Goal: Check status

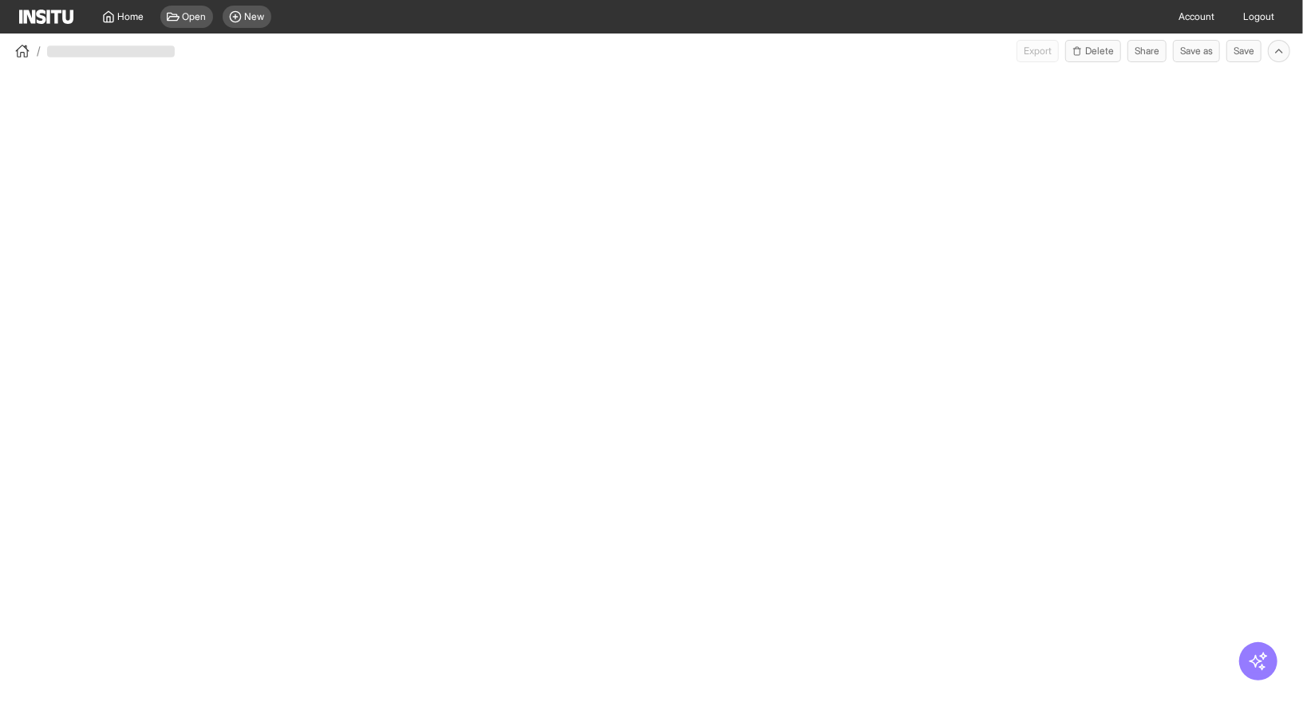
select select "**"
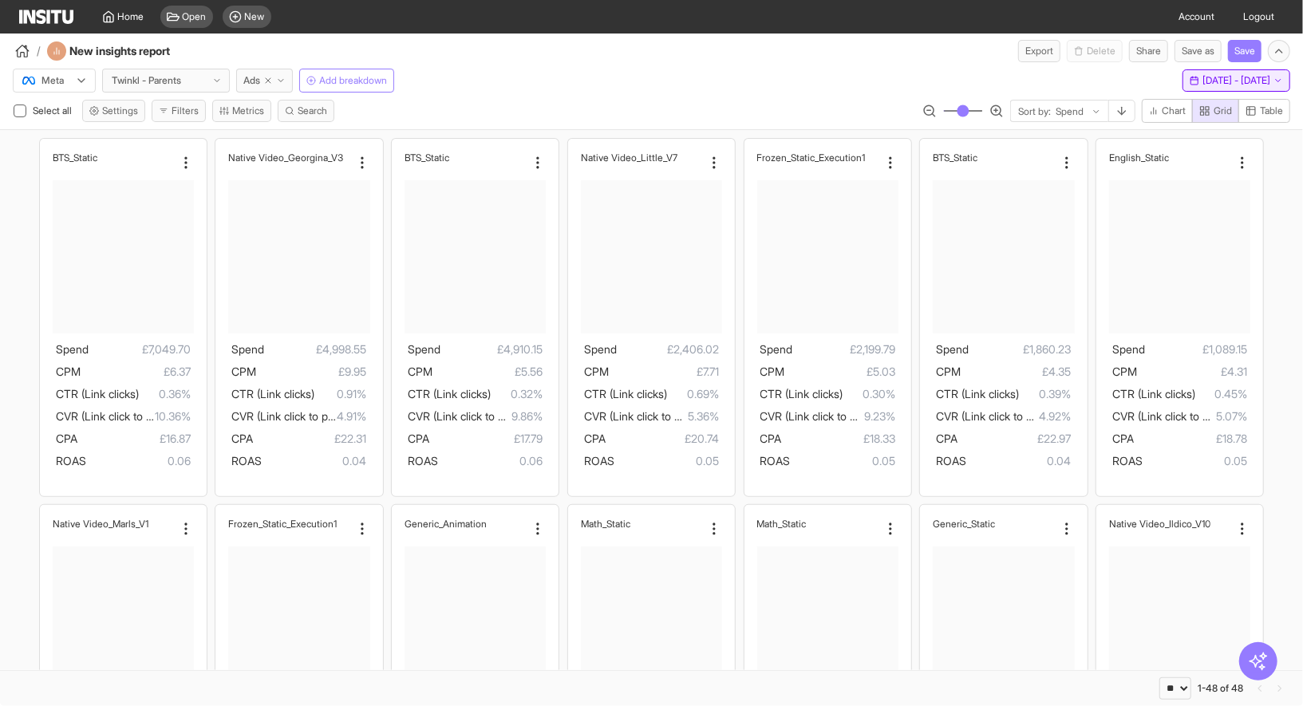
click at [1202, 77] on span "10 Sep 25 - 9 Oct 25" at bounding box center [1236, 80] width 68 height 13
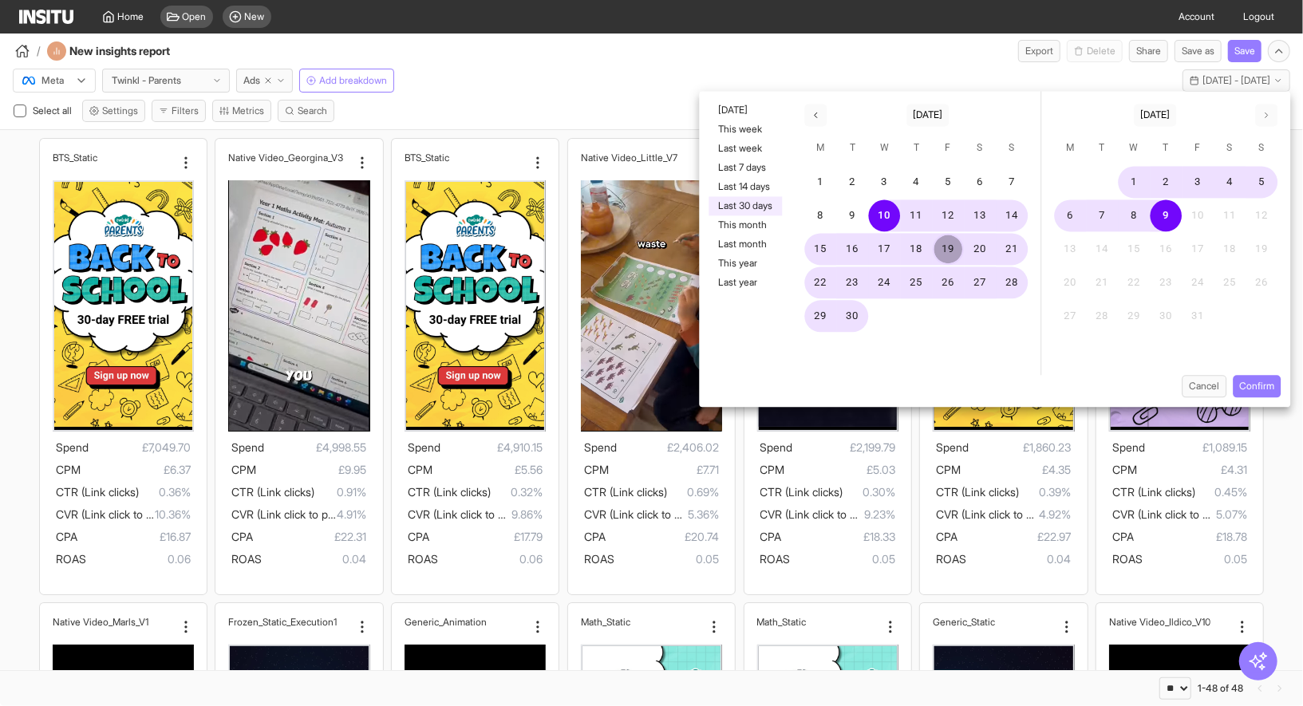
click at [948, 252] on button "19" at bounding box center [949, 250] width 32 height 32
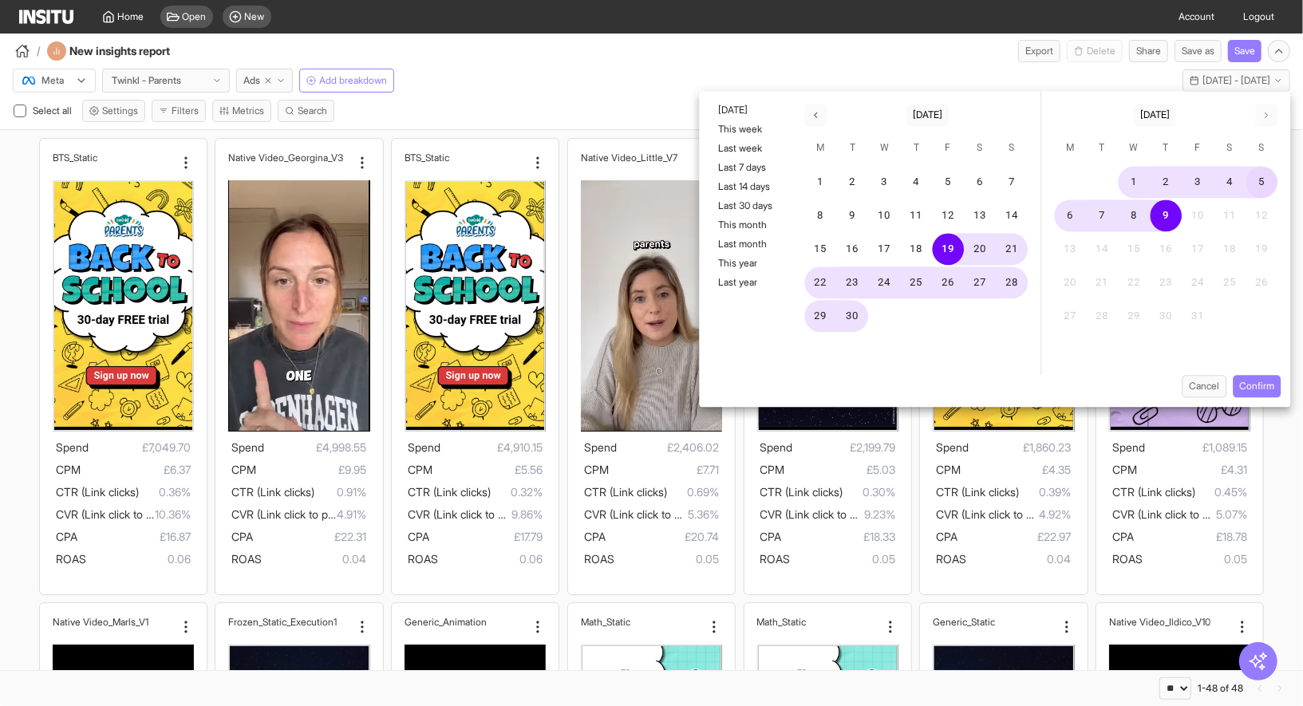
click at [1258, 185] on button "5" at bounding box center [1262, 183] width 32 height 32
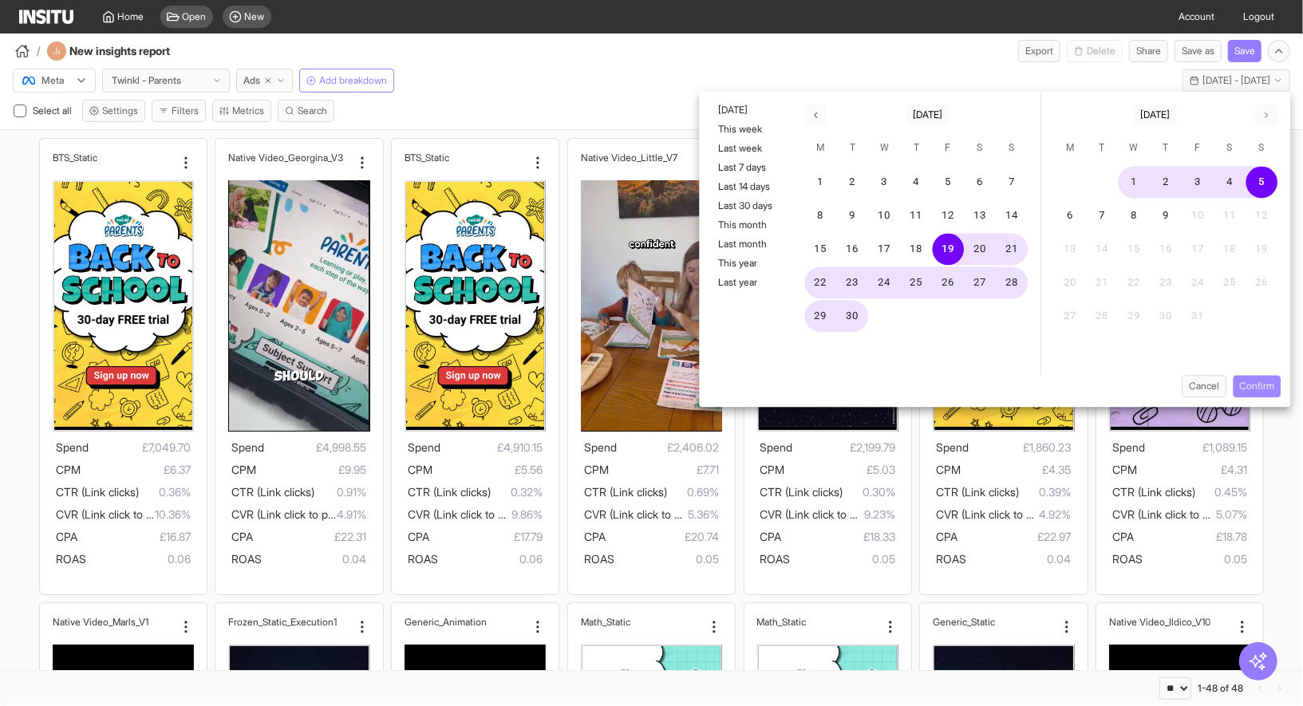
click at [1265, 391] on button "Confirm" at bounding box center [1257, 386] width 48 height 22
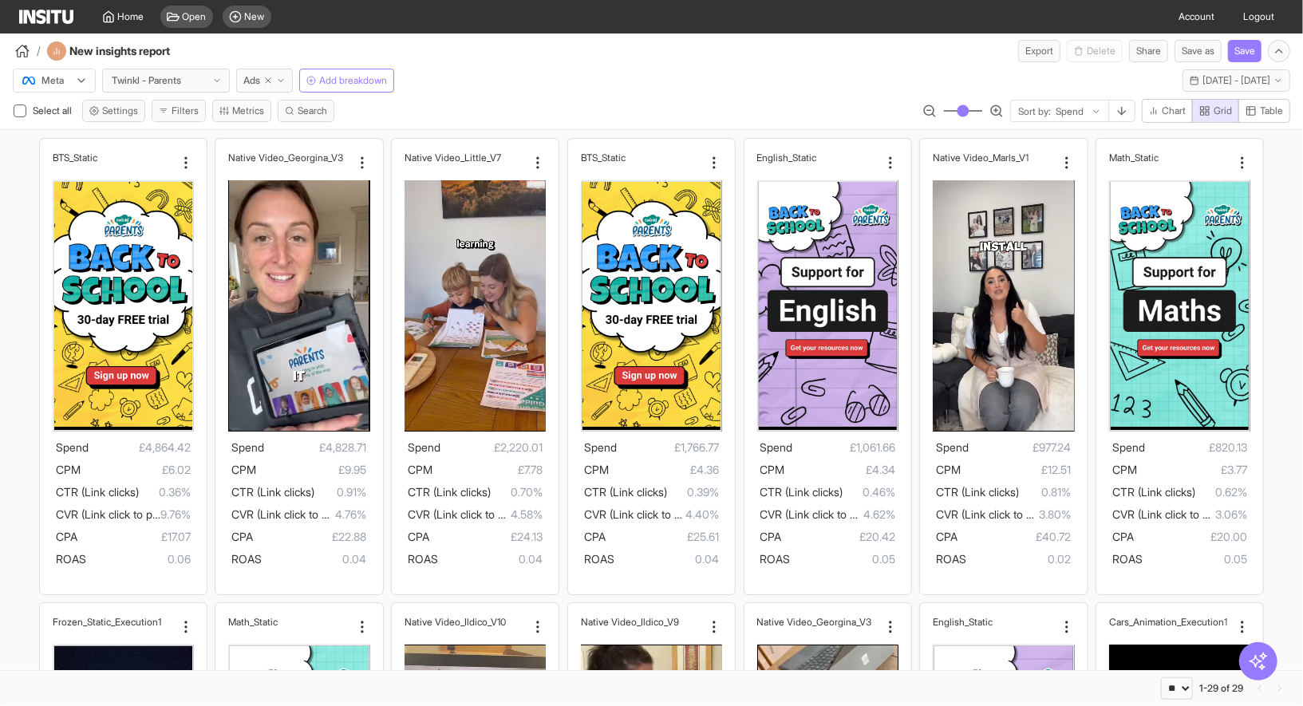
click at [476, 82] on div "Meta Twinkl - Parents Ads Add breakdown Fri 19 Sep - Sun 5 Oct, 2025 19 Sep 25 …" at bounding box center [651, 77] width 1303 height 30
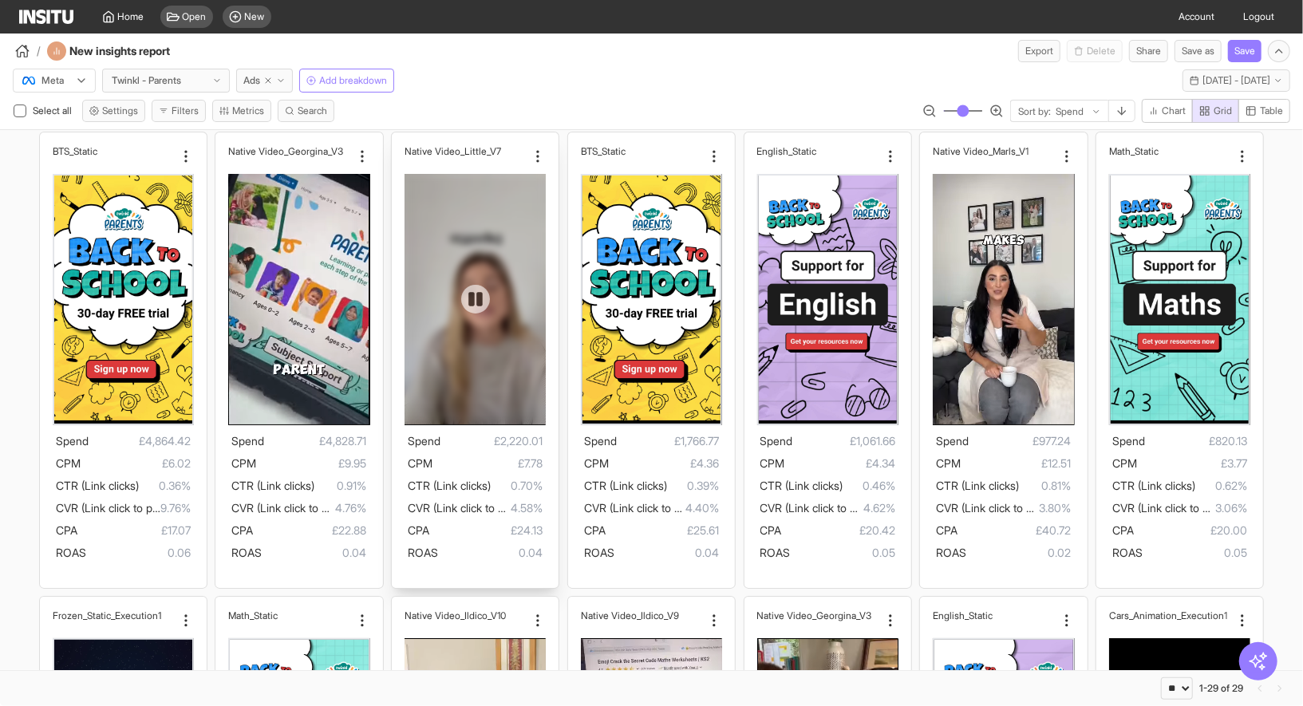
scroll to position [8, 0]
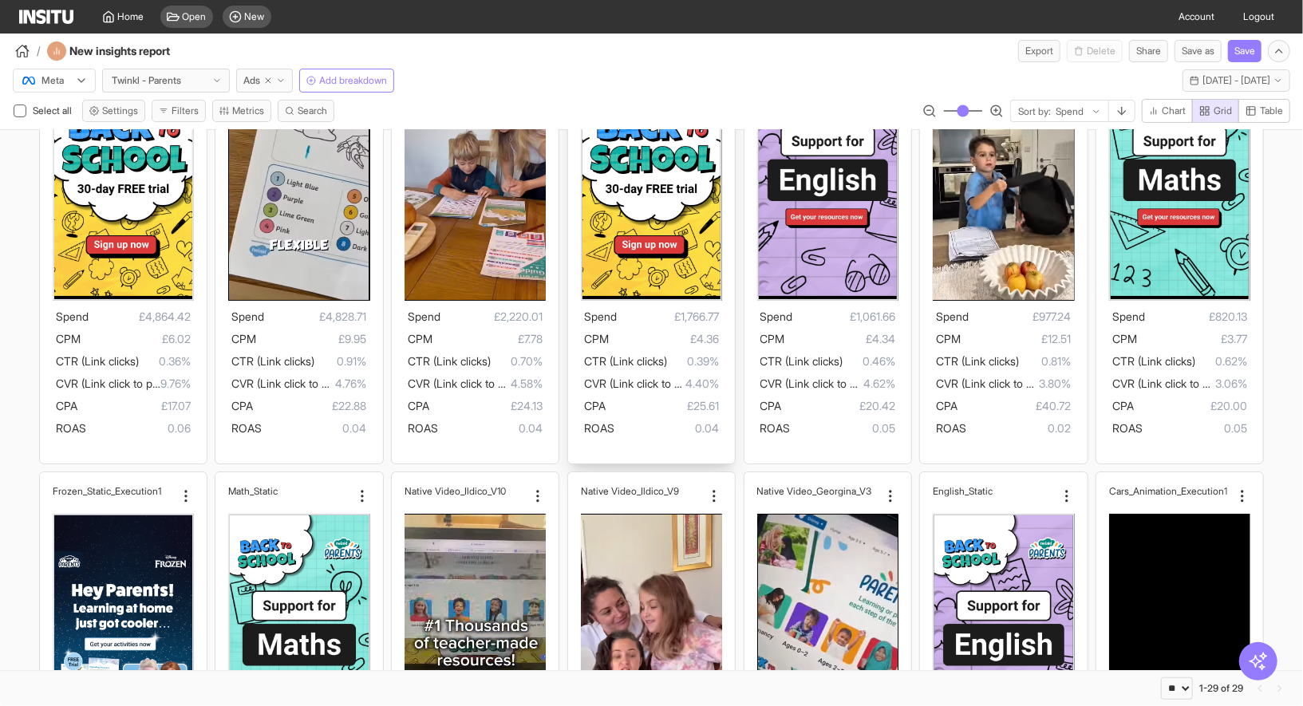
scroll to position [136, 0]
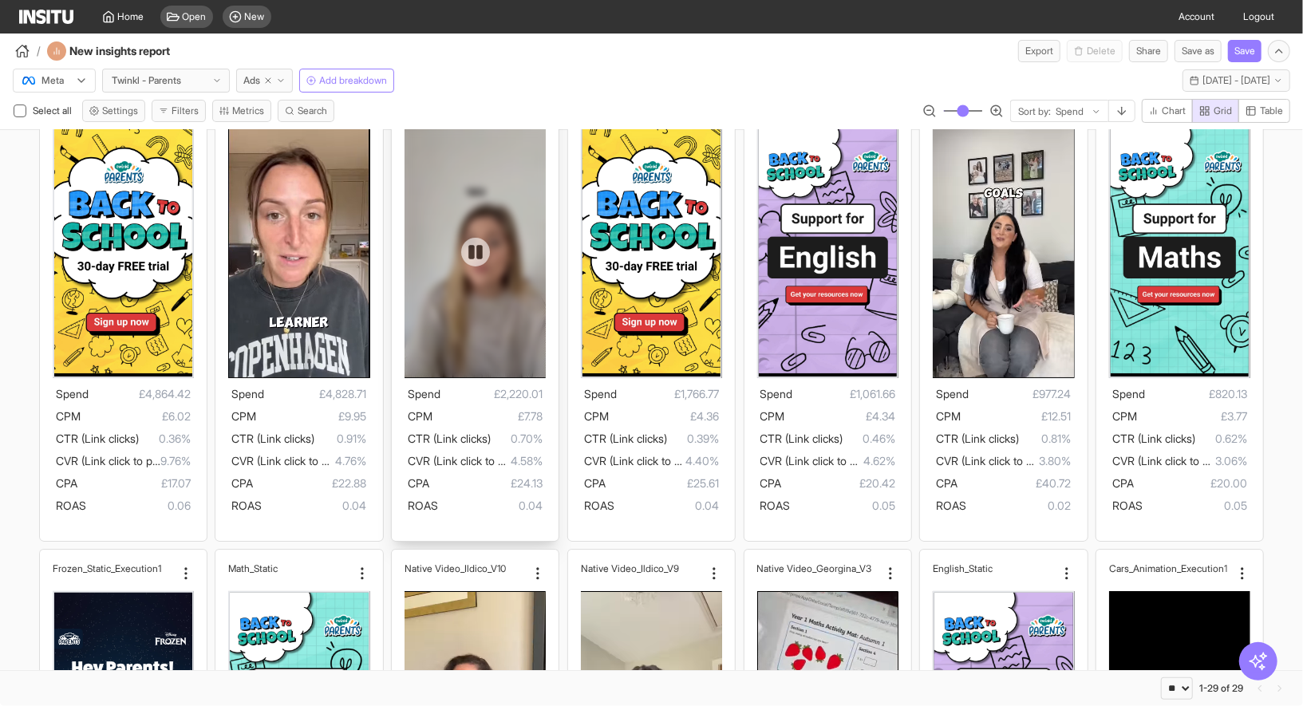
scroll to position [0, 0]
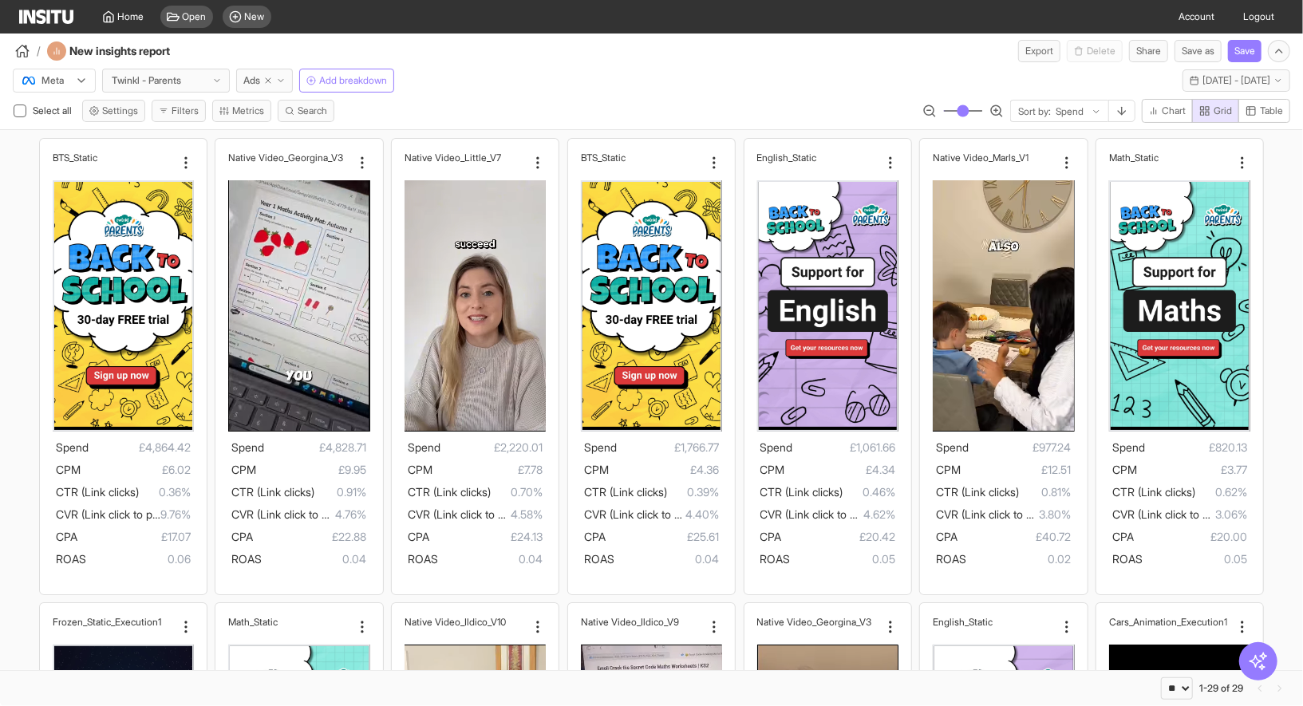
click at [507, 89] on div "Meta Twinkl - Parents Ads Add breakdown Fri 19 Sep - Sun 5 Oct, 2025 19 Sep 25 …" at bounding box center [651, 77] width 1303 height 30
